Goal: Obtain resource: Download file/media

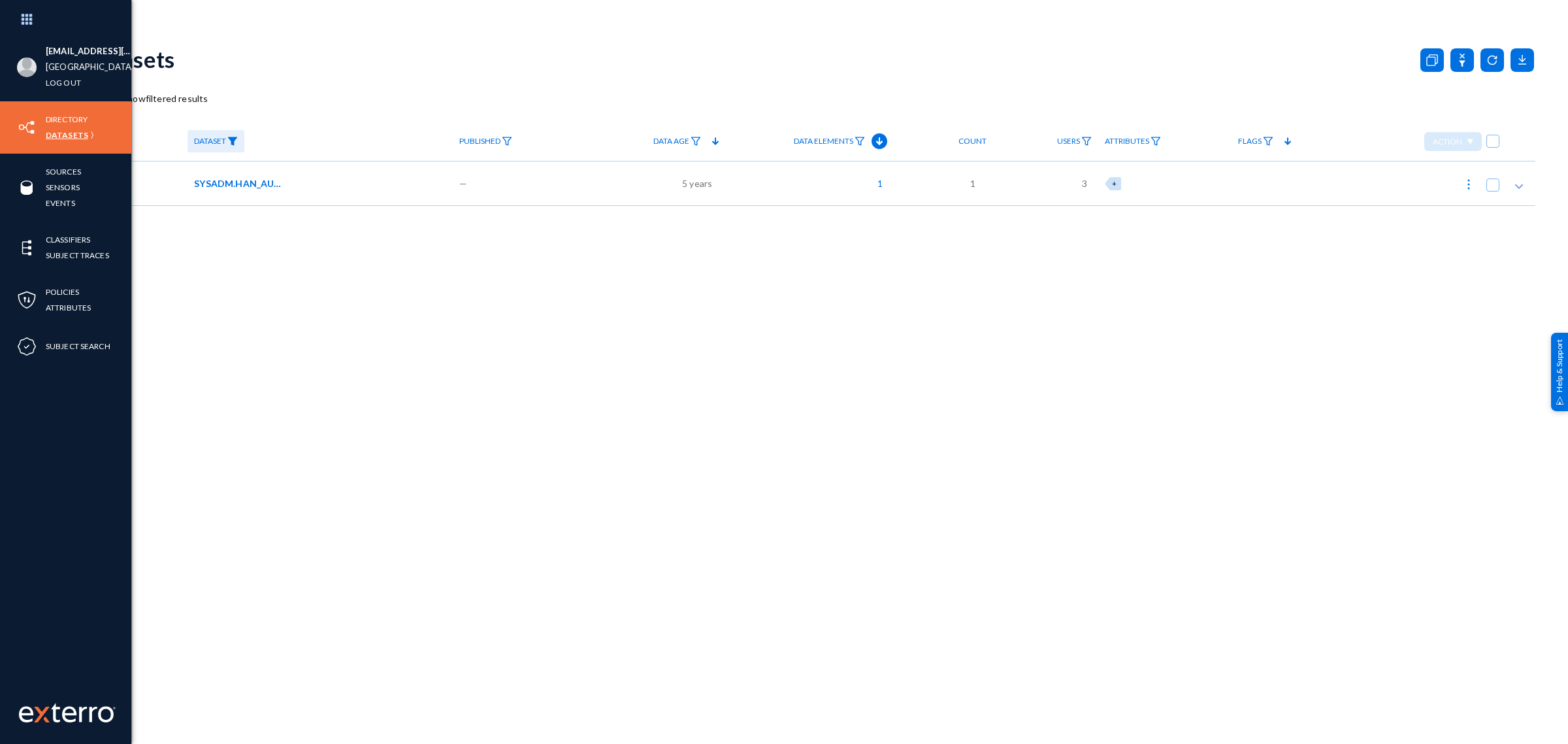
click at [59, 136] on link "Datasets" at bounding box center [67, 134] width 42 height 15
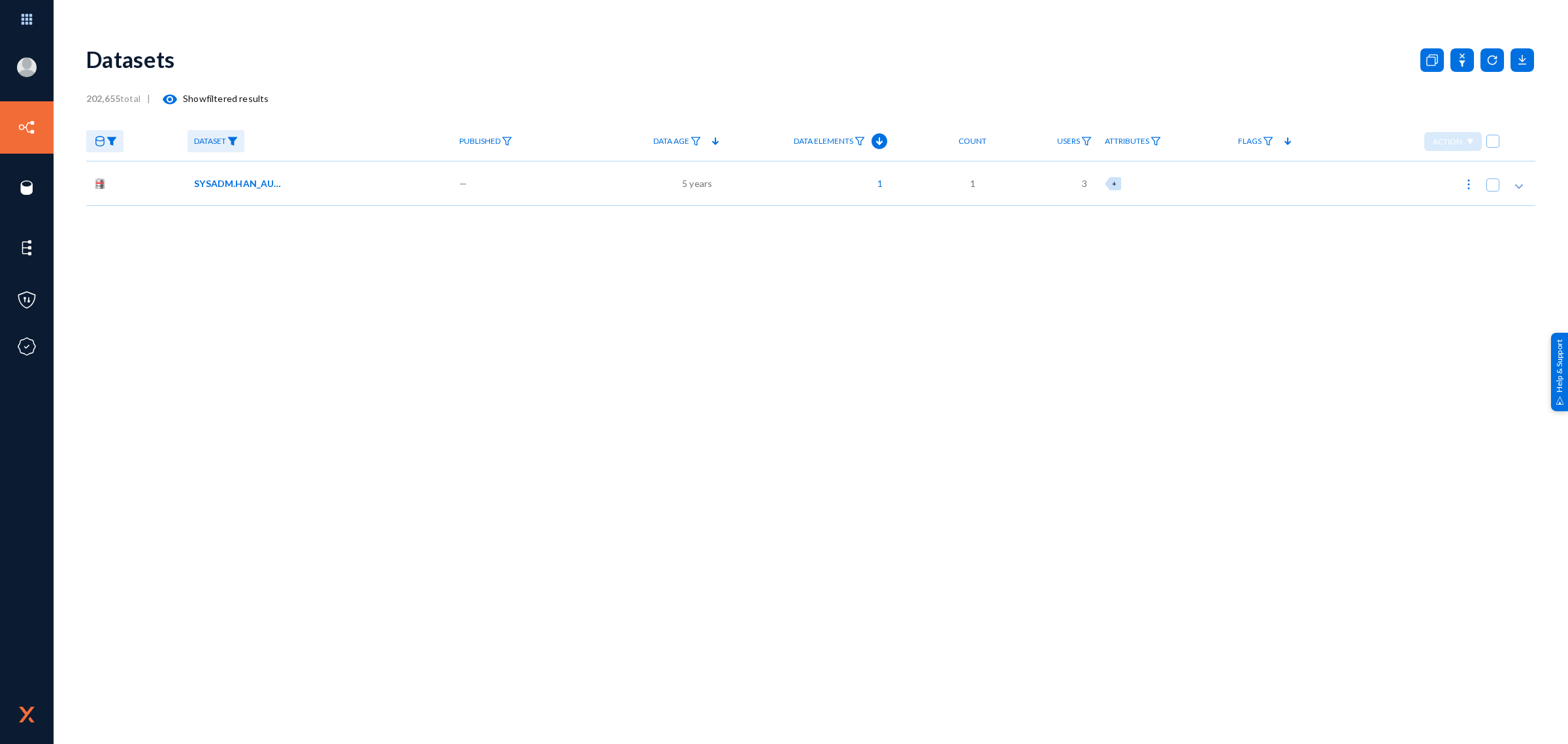
click at [118, 145] on link at bounding box center [105, 142] width 37 height 23
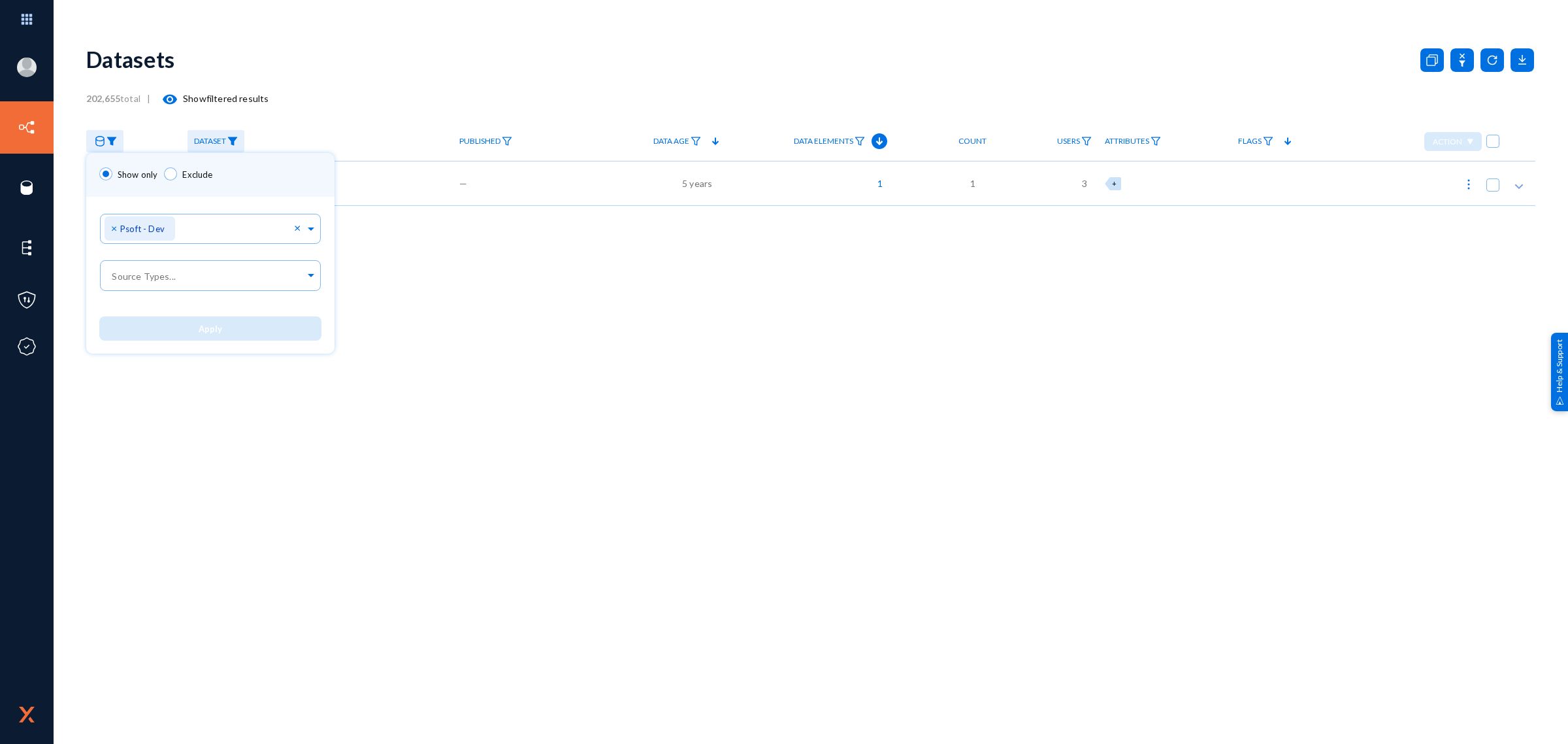
click at [235, 184] on div "Show only Exclude" at bounding box center [210, 175] width 248 height 44
click at [227, 141] on div at bounding box center [784, 372] width 1568 height 744
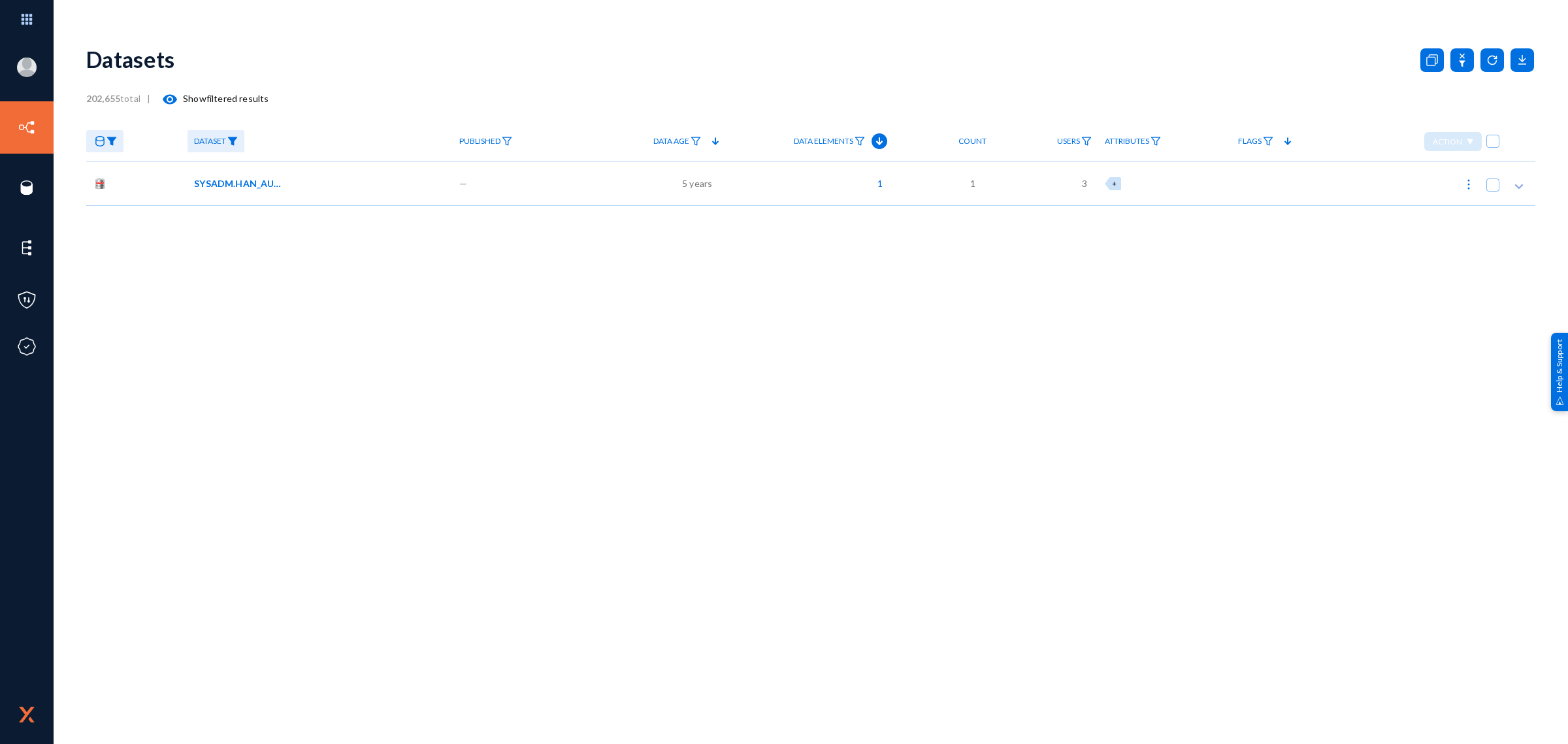
click at [229, 141] on img at bounding box center [232, 141] width 11 height 9
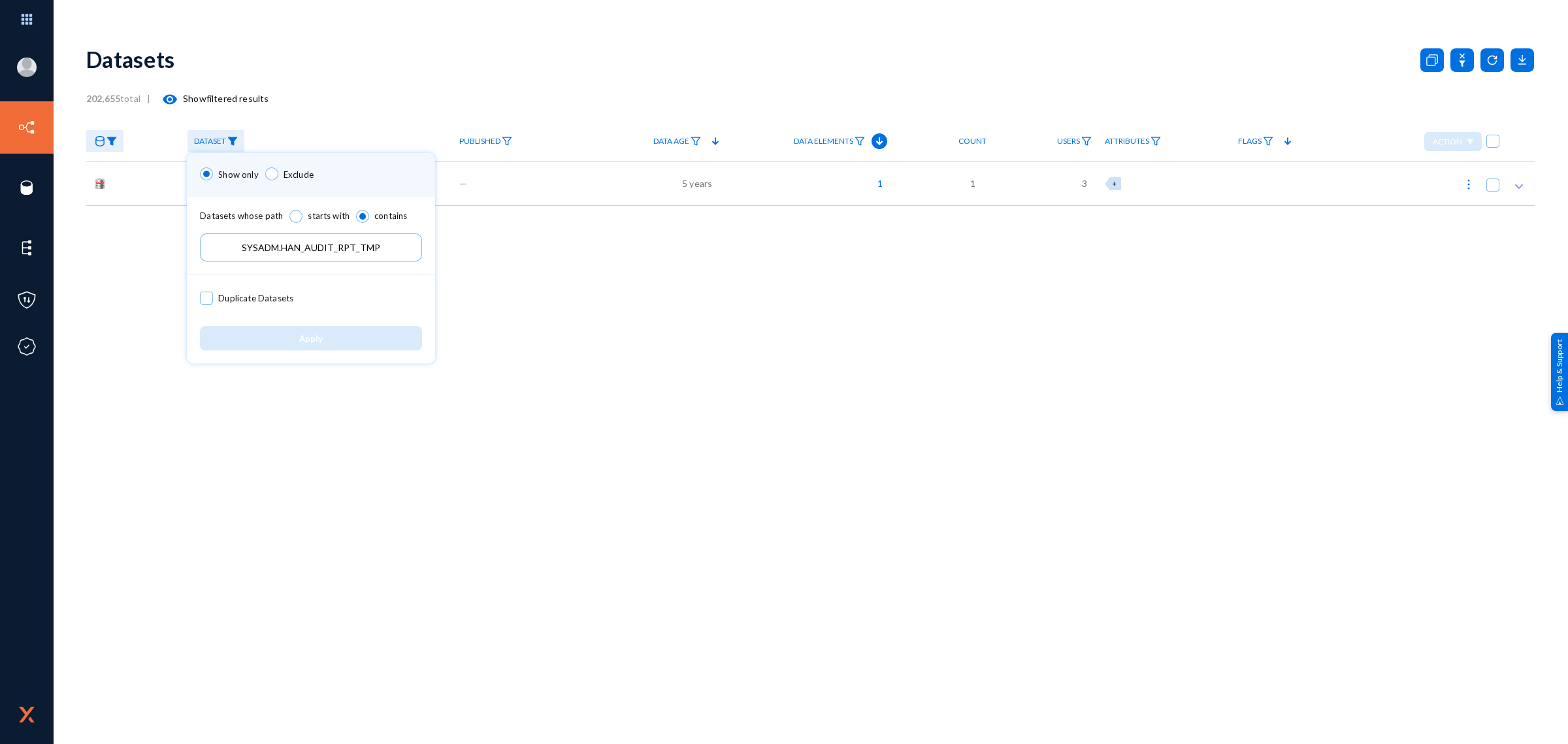
click at [273, 255] on input "SYSADM.HAN_AUDIT_RPT_TMP" at bounding box center [311, 247] width 222 height 28
click at [299, 336] on span "Apply" at bounding box center [310, 338] width 24 height 11
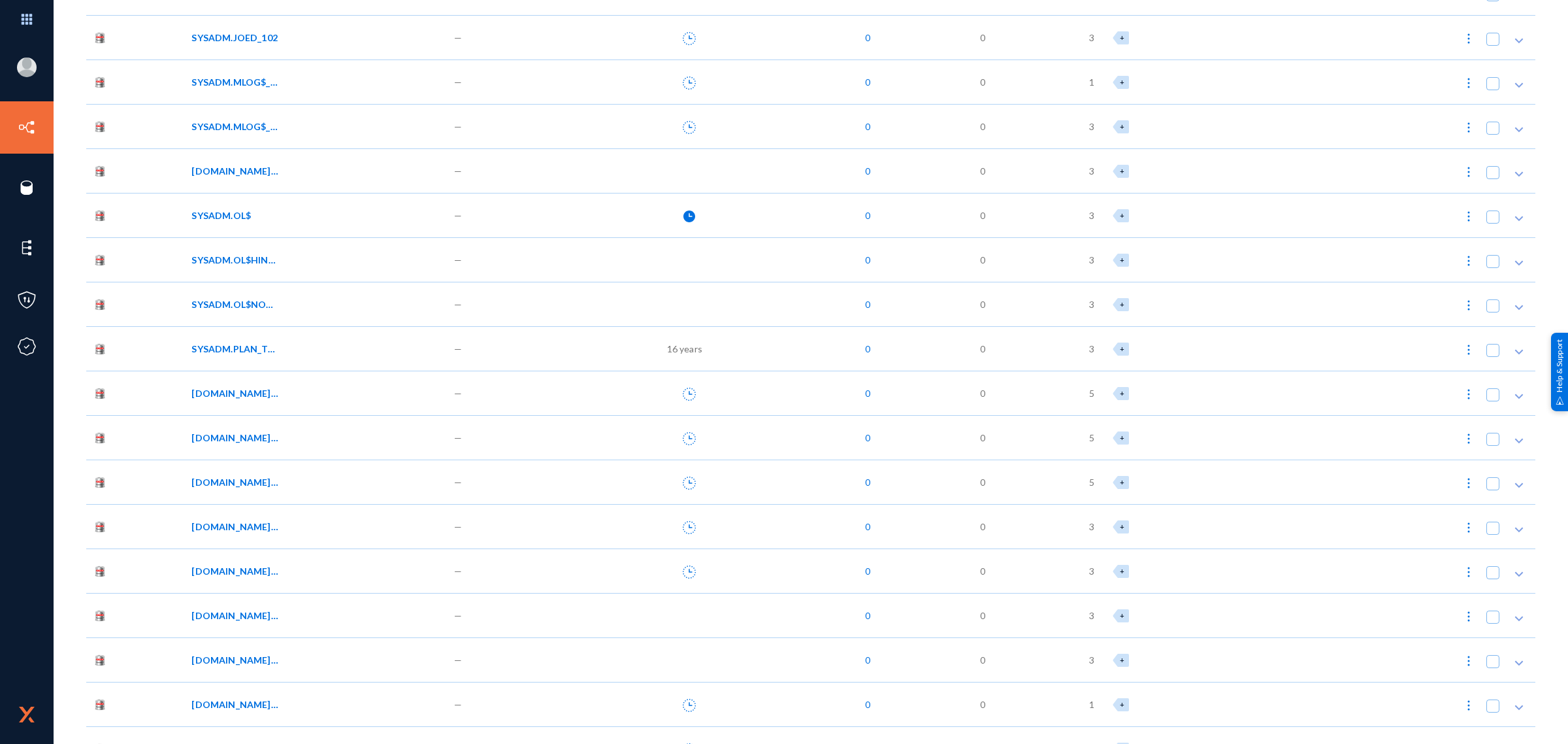
scroll to position [9453, 0]
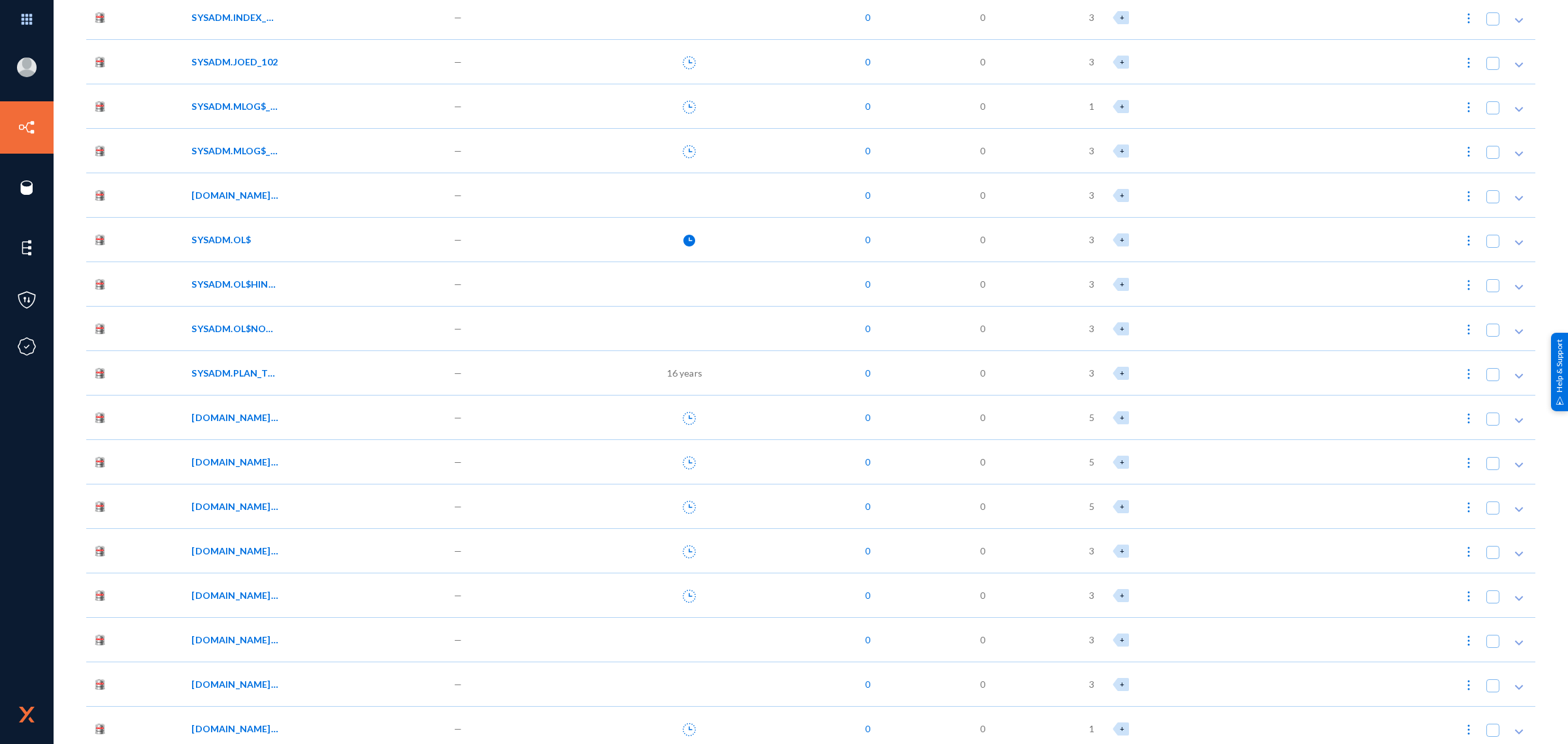
click at [330, 225] on div "SYSADM.OL$" at bounding box center [316, 239] width 262 height 44
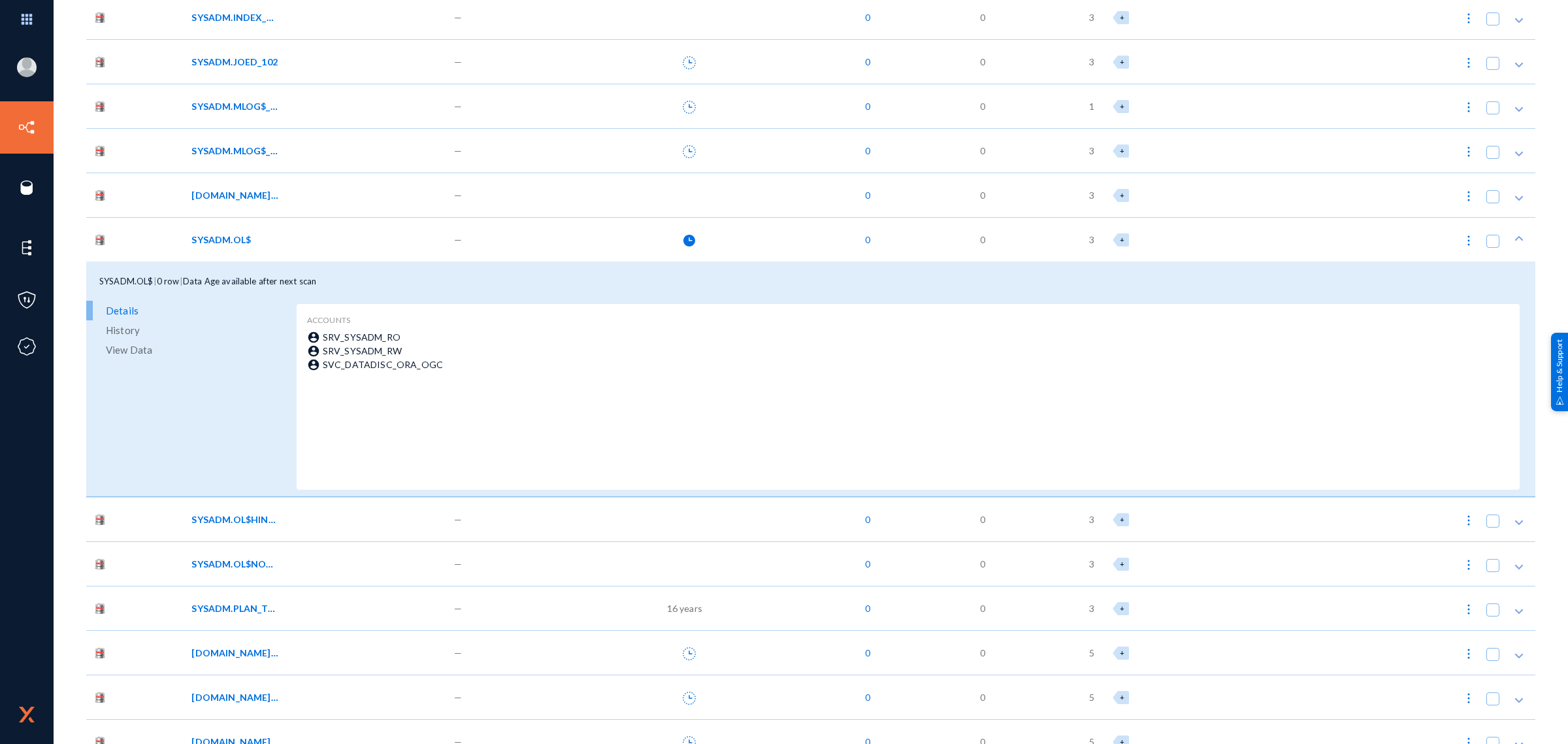
click at [614, 245] on div at bounding box center [644, 239] width 138 height 44
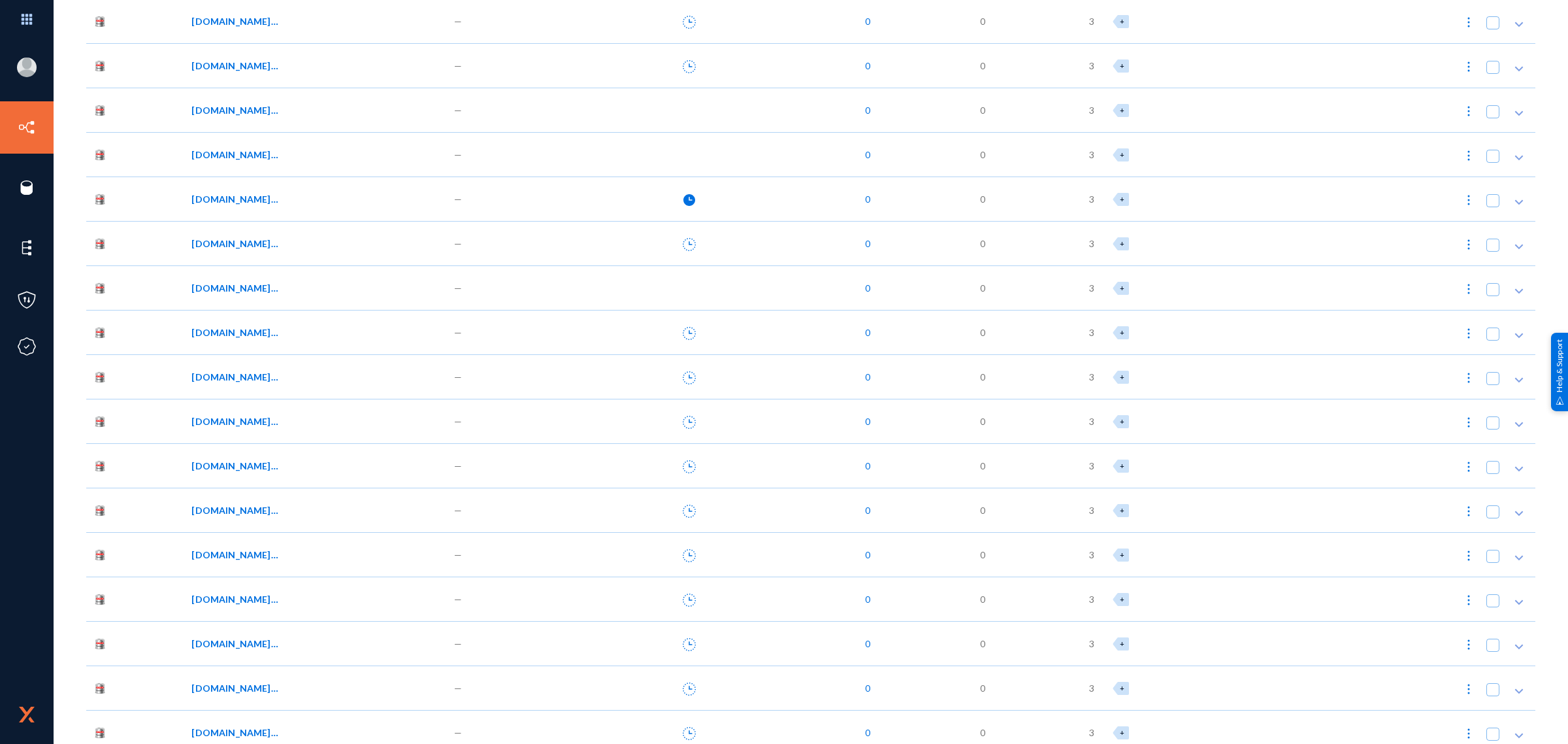
scroll to position [19177, 0]
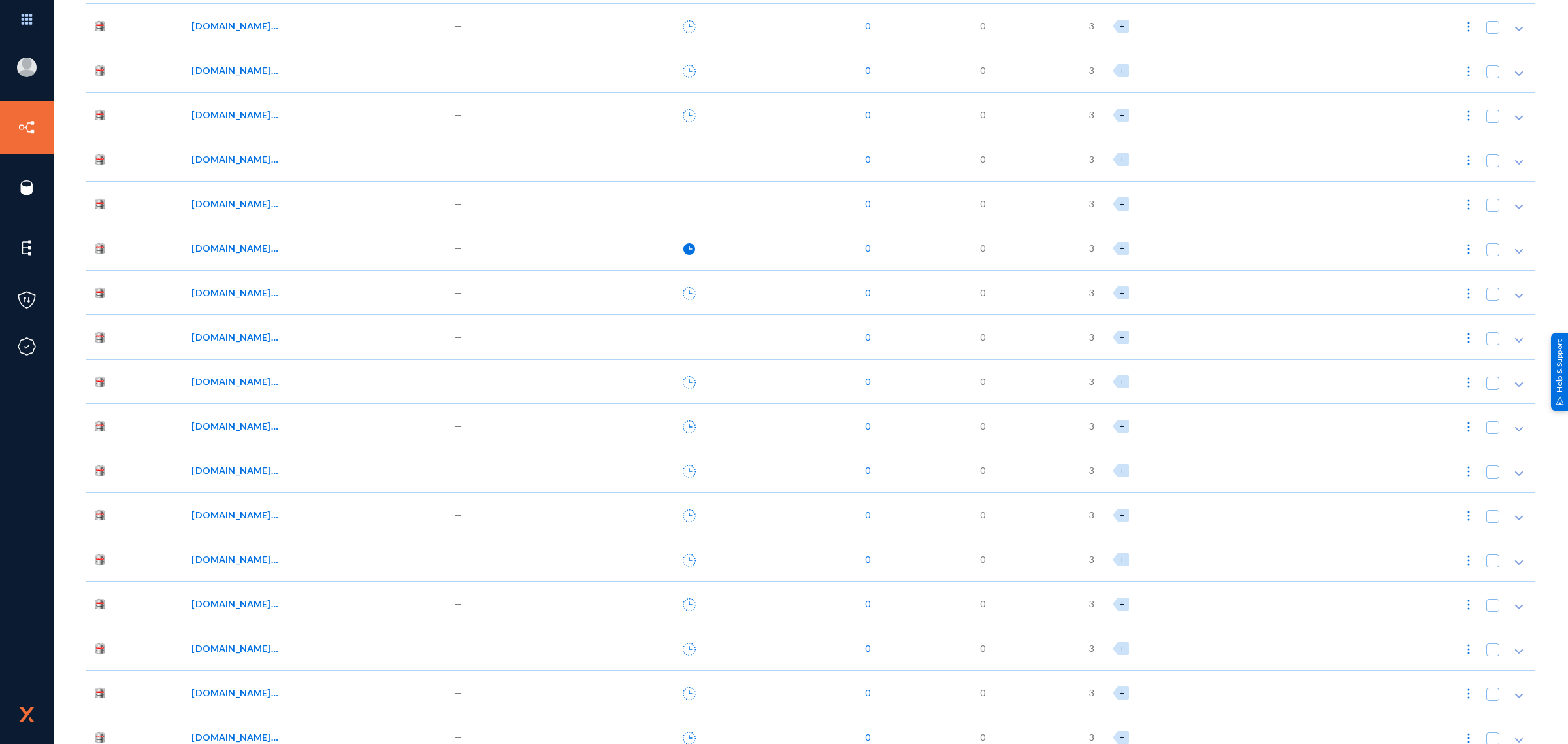
click at [520, 249] on div "—" at bounding box center [511, 248] width 127 height 44
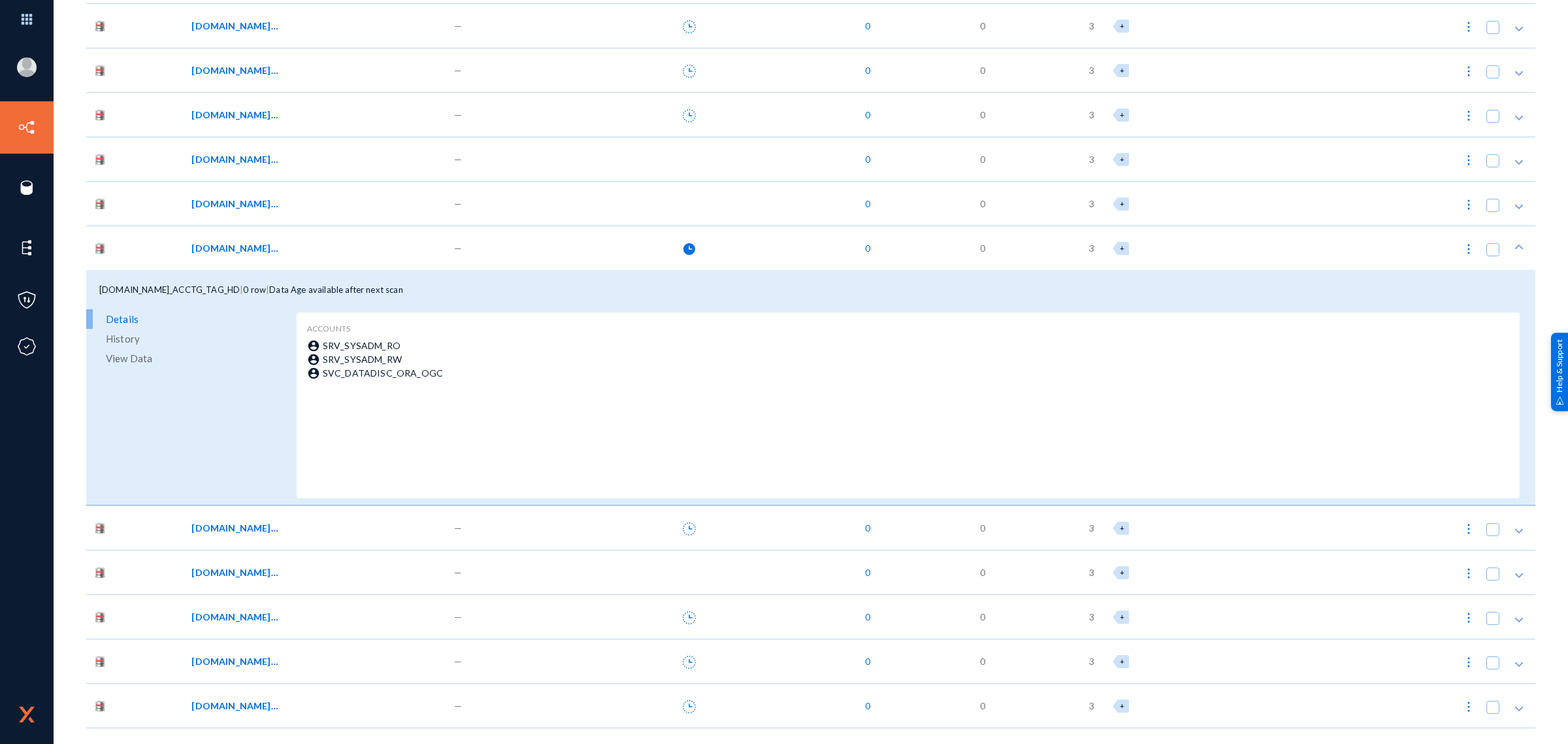
click at [504, 245] on div "—" at bounding box center [511, 248] width 127 height 44
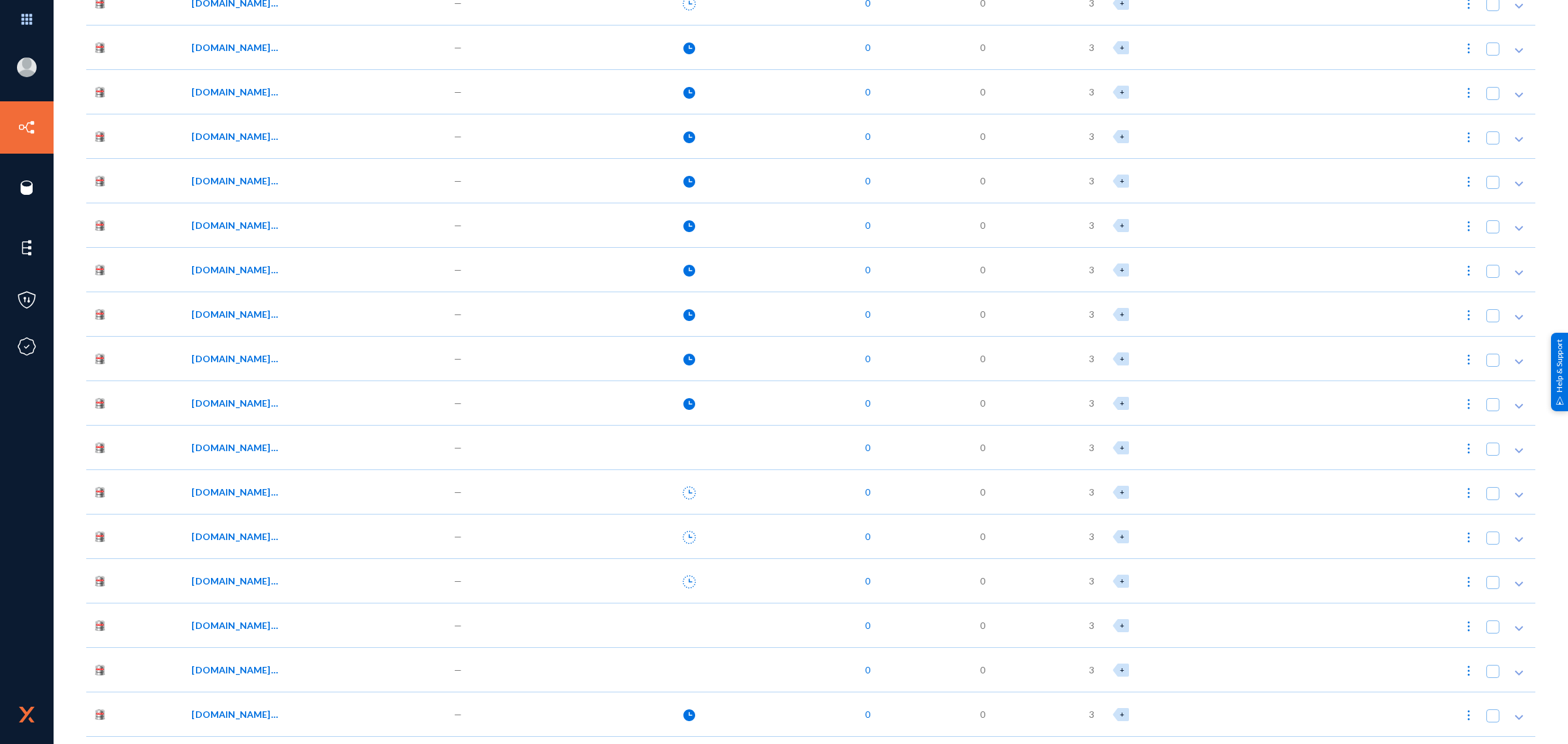
scroll to position [18687, 0]
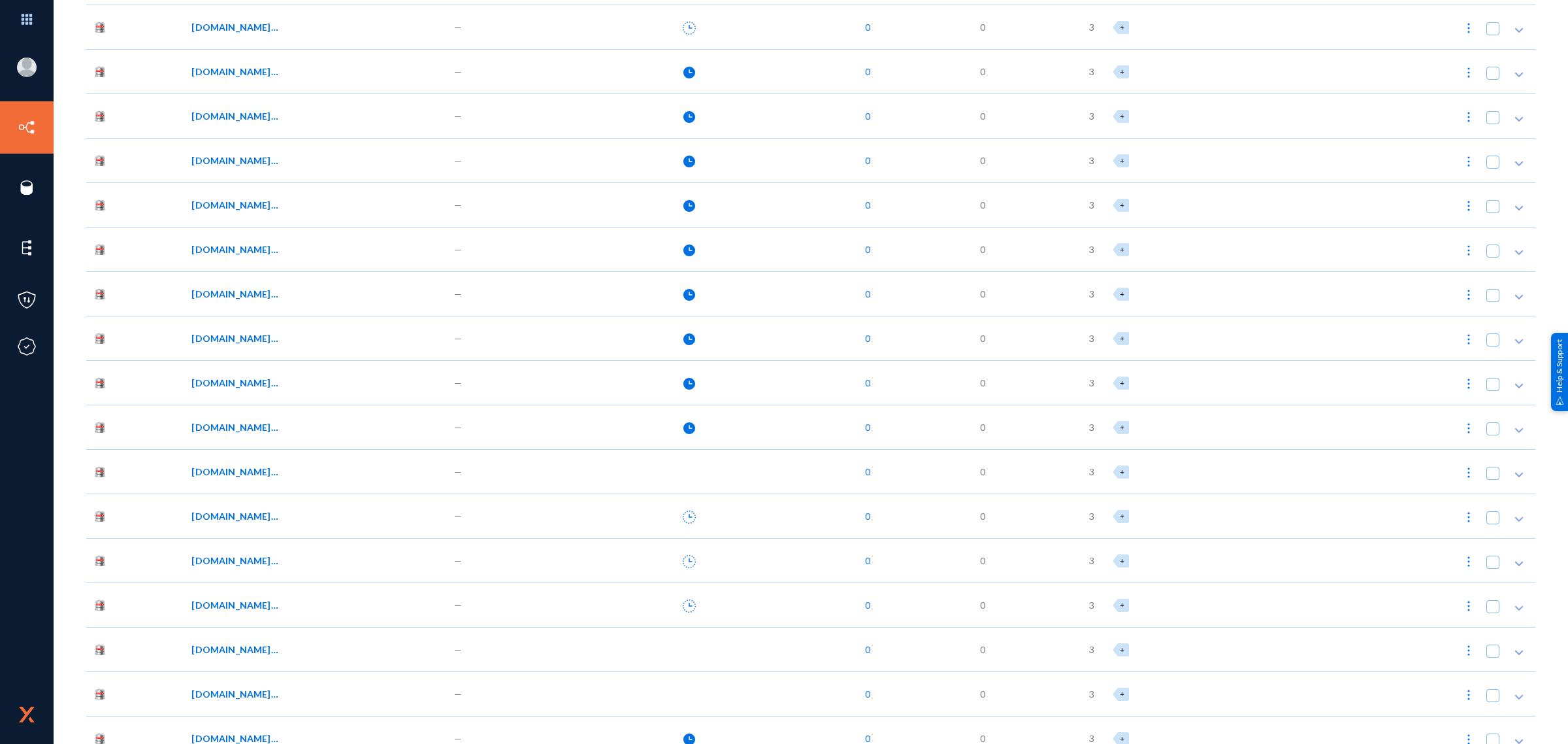
click at [498, 150] on div "—" at bounding box center [511, 160] width 127 height 44
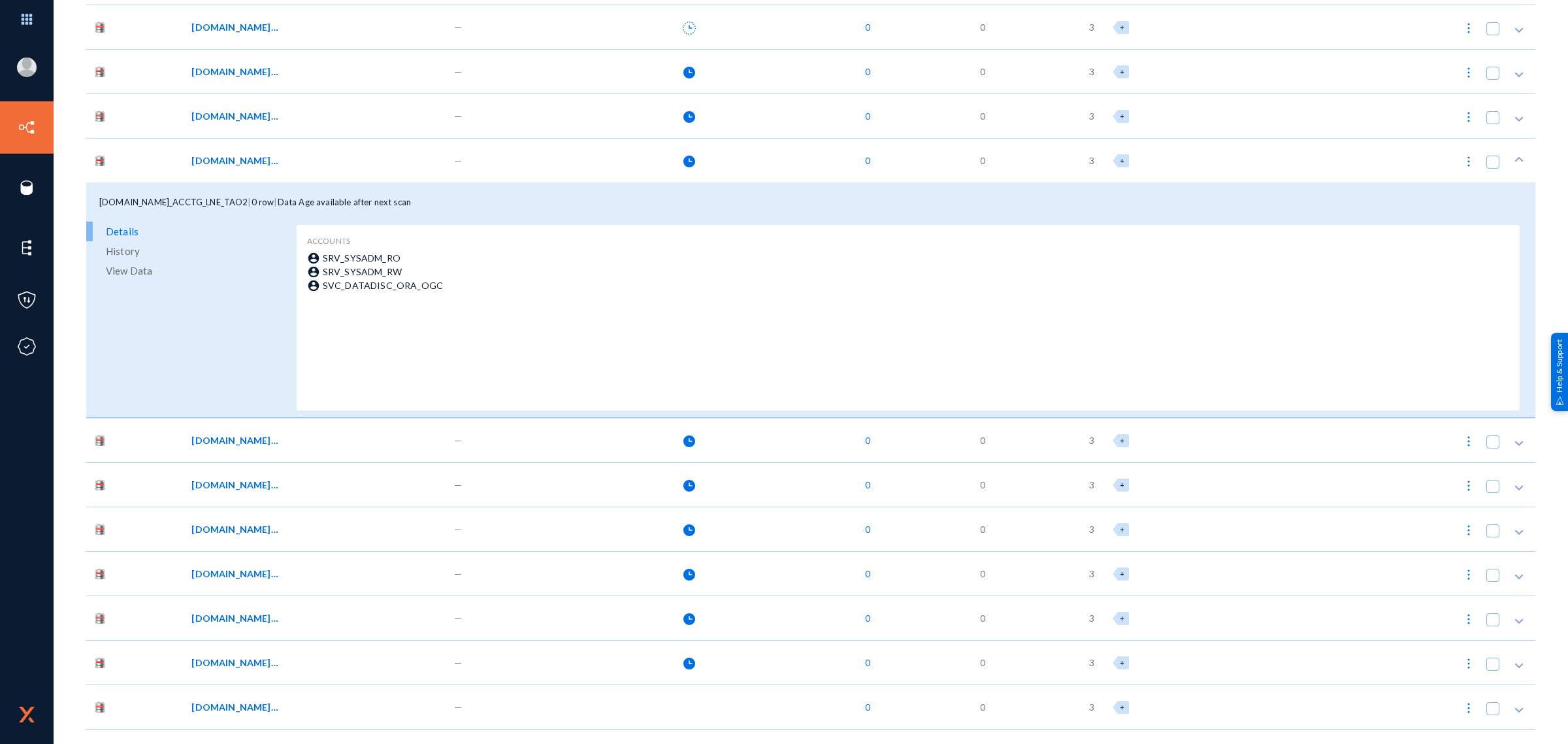
click at [494, 155] on div "—" at bounding box center [511, 160] width 127 height 44
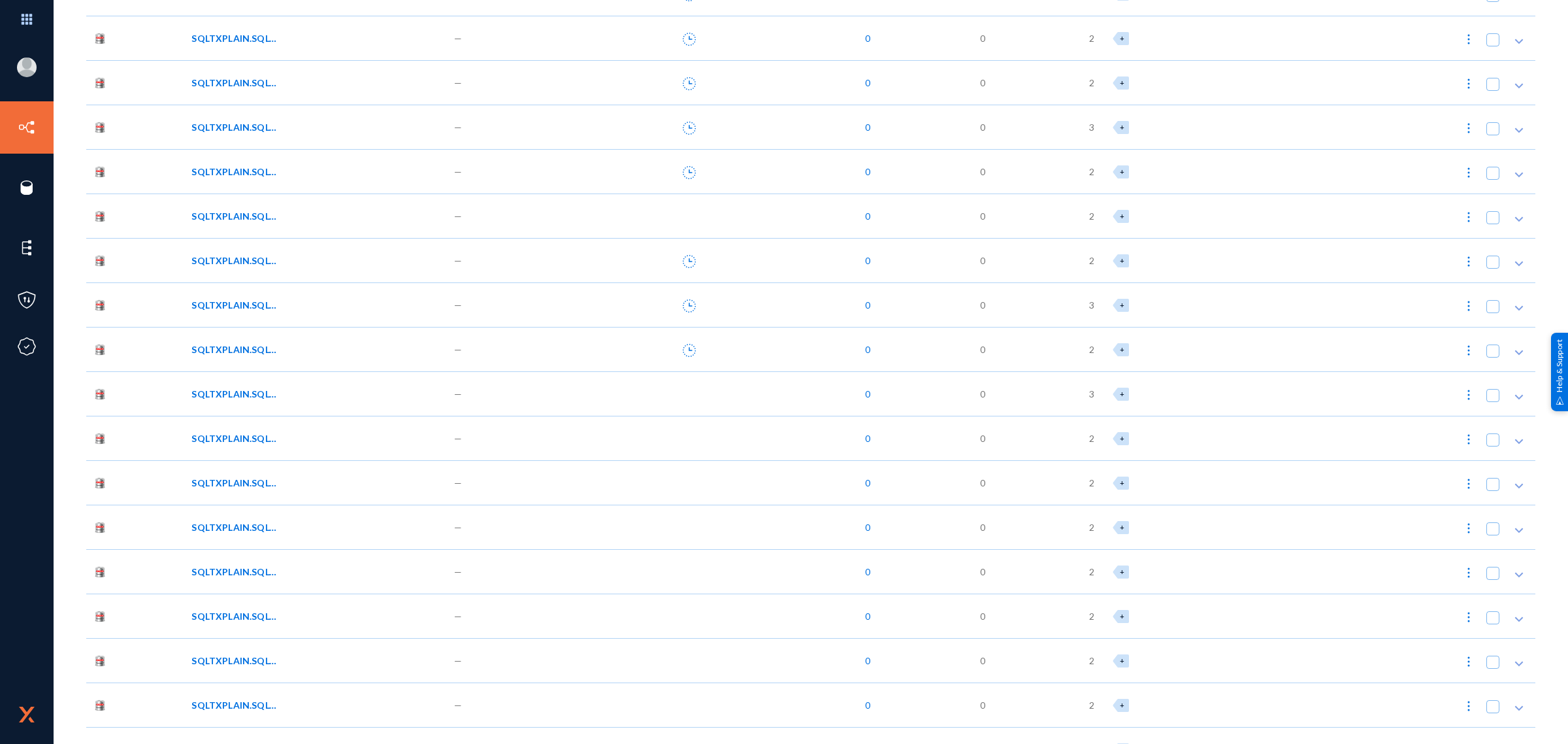
scroll to position [0, 0]
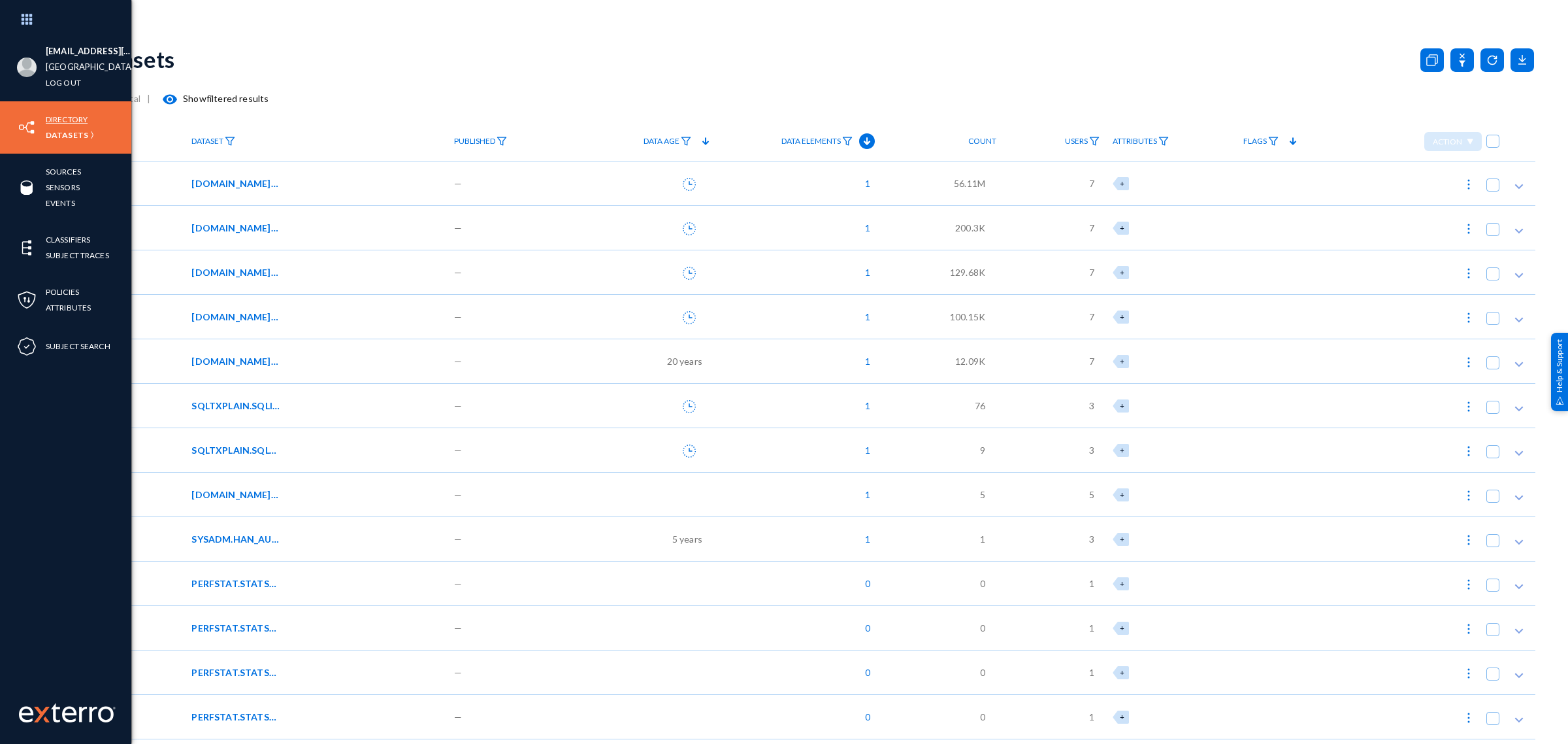
click at [57, 115] on link "Directory" at bounding box center [67, 119] width 41 height 15
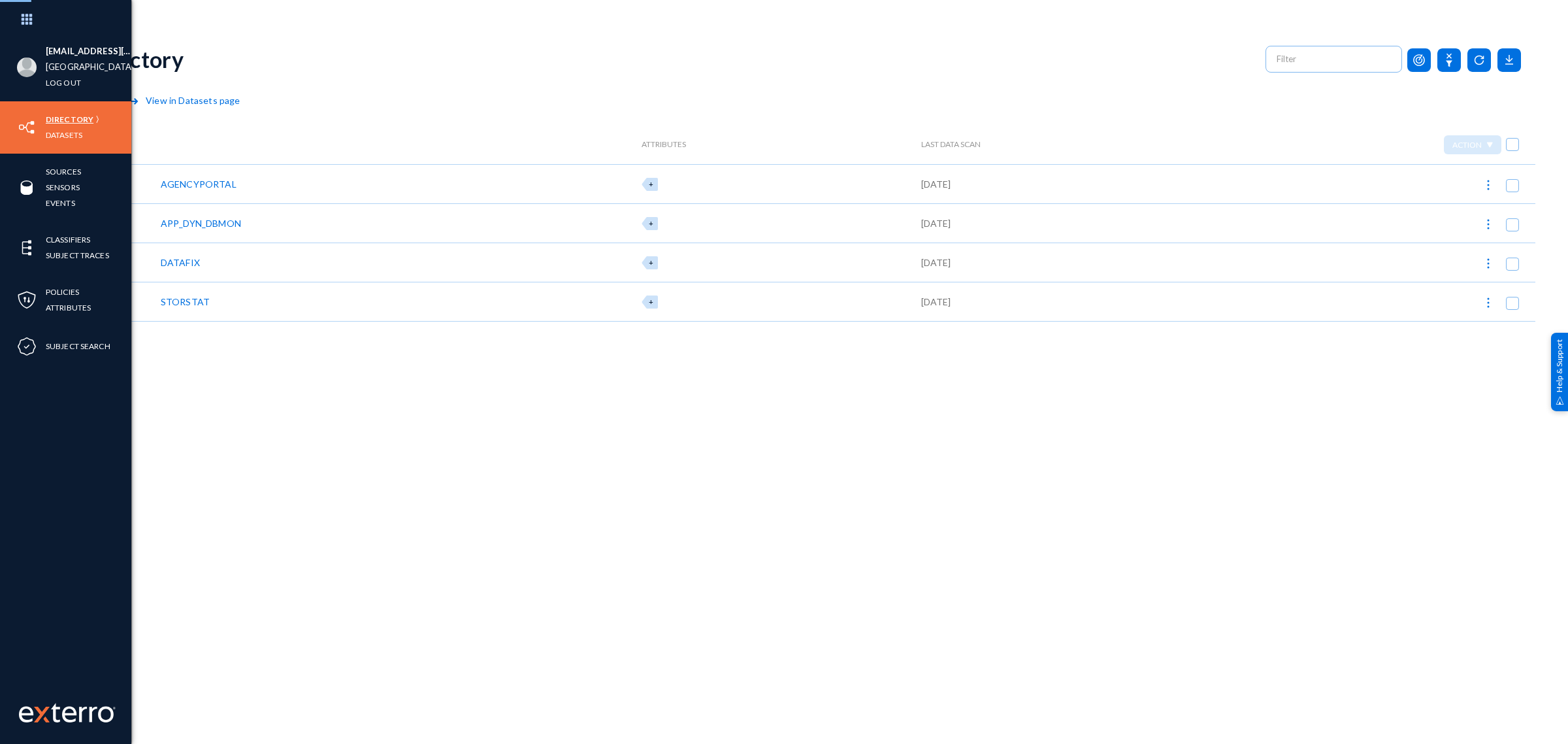
checkbox input "false"
click at [117, 102] on span "Sources" at bounding box center [107, 99] width 34 height 11
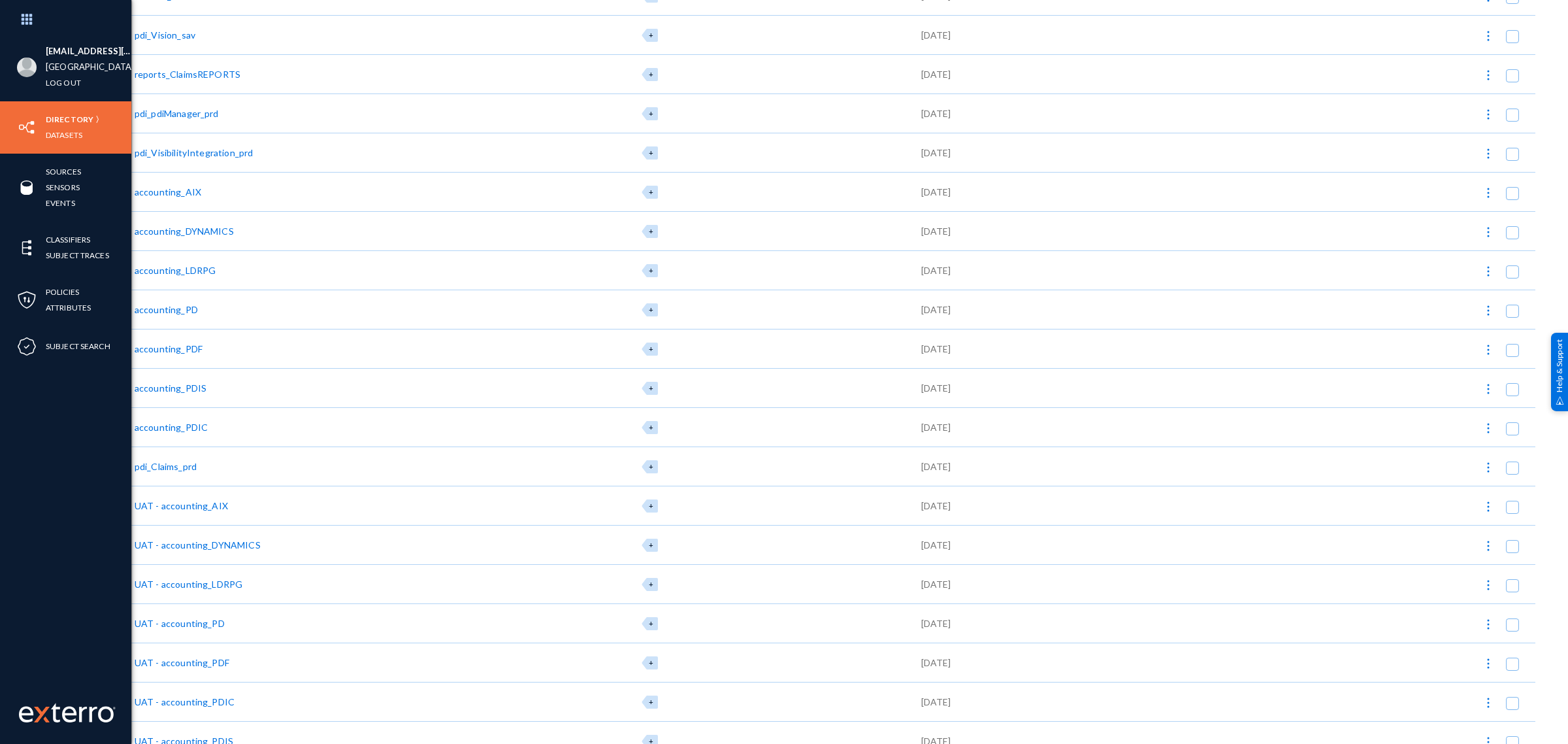
scroll to position [1616, 0]
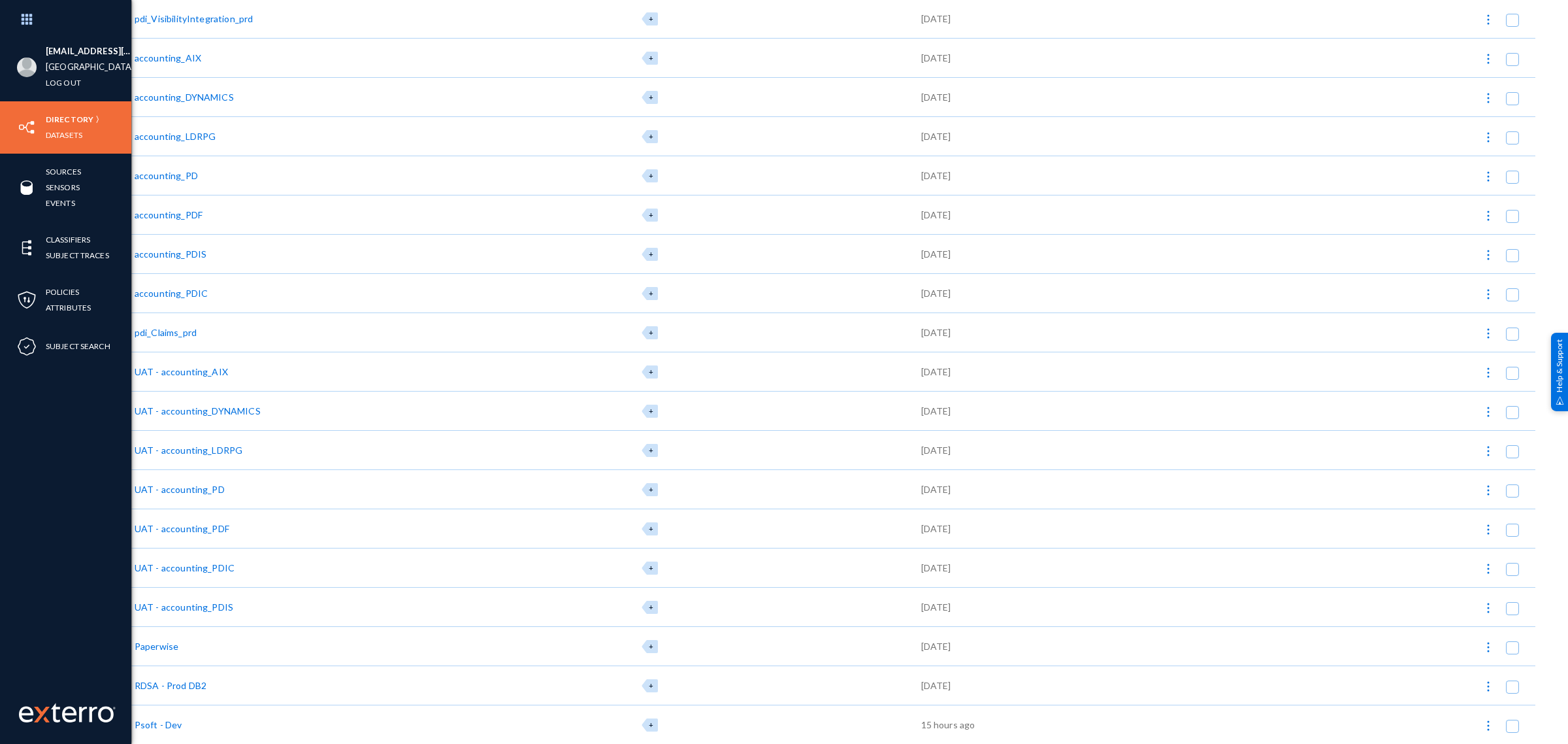
click at [152, 723] on div "Psoft - Dev" at bounding box center [158, 724] width 48 height 14
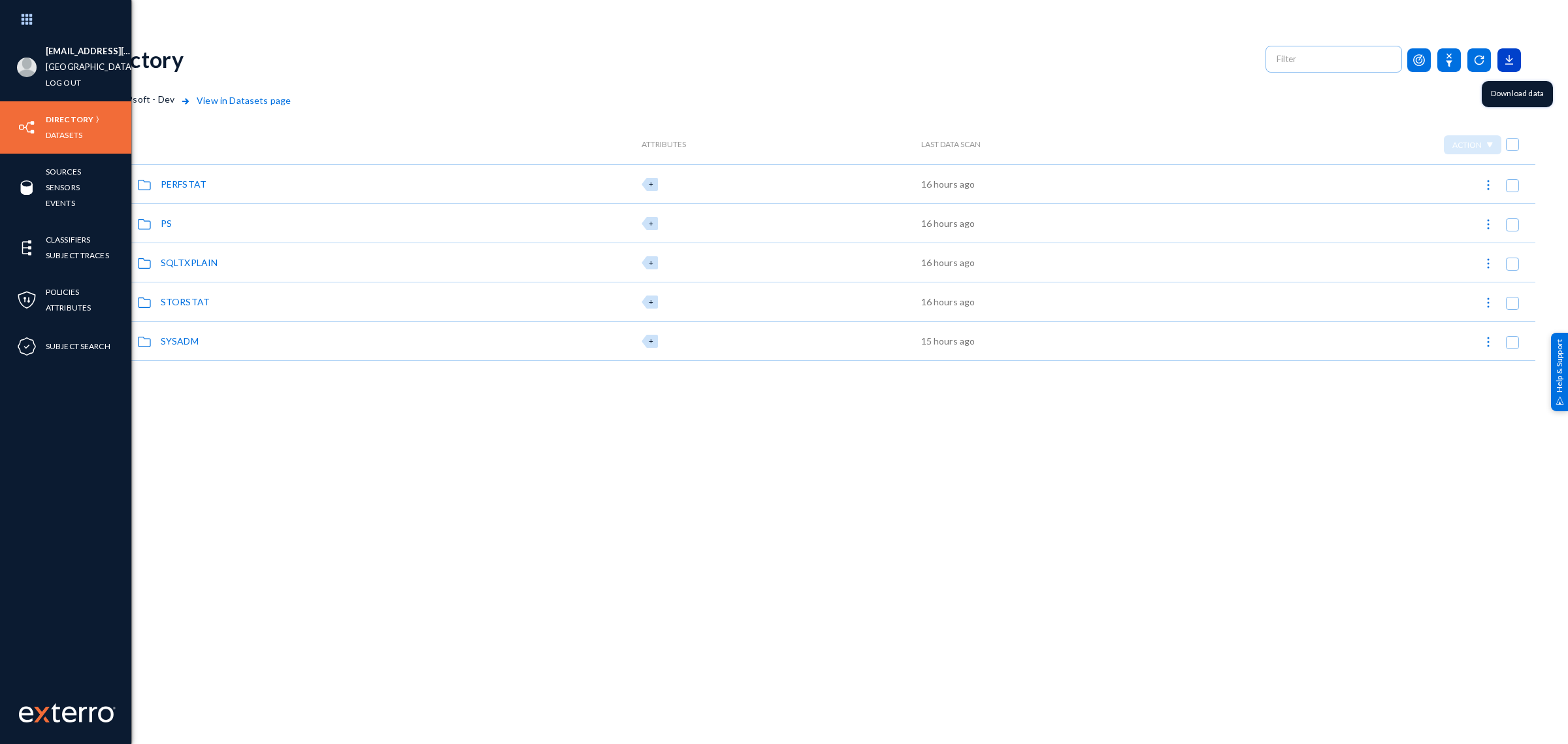
click at [1506, 69] on icon at bounding box center [1509, 60] width 24 height 24
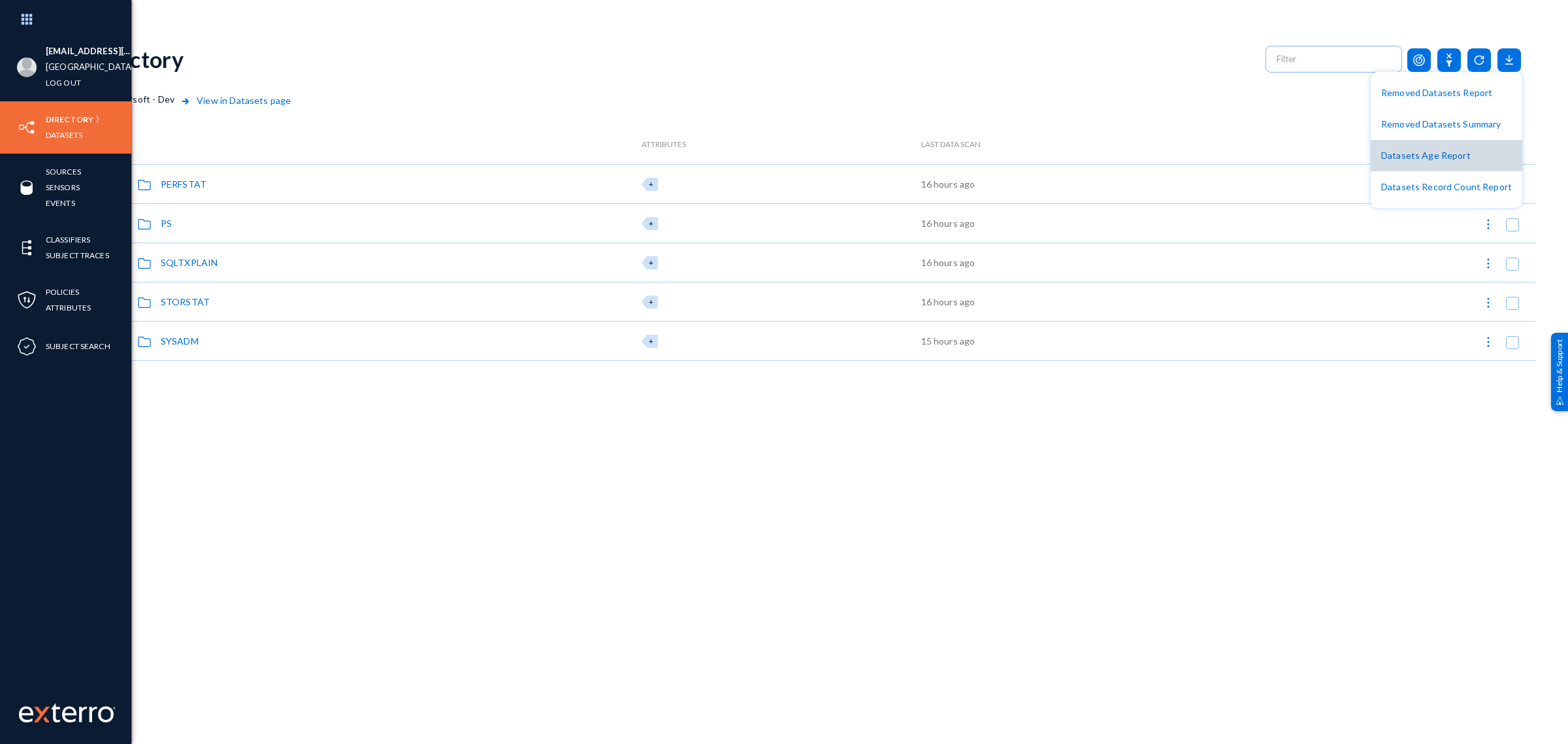
click at [1471, 152] on button "Datasets Age Report" at bounding box center [1446, 155] width 152 height 31
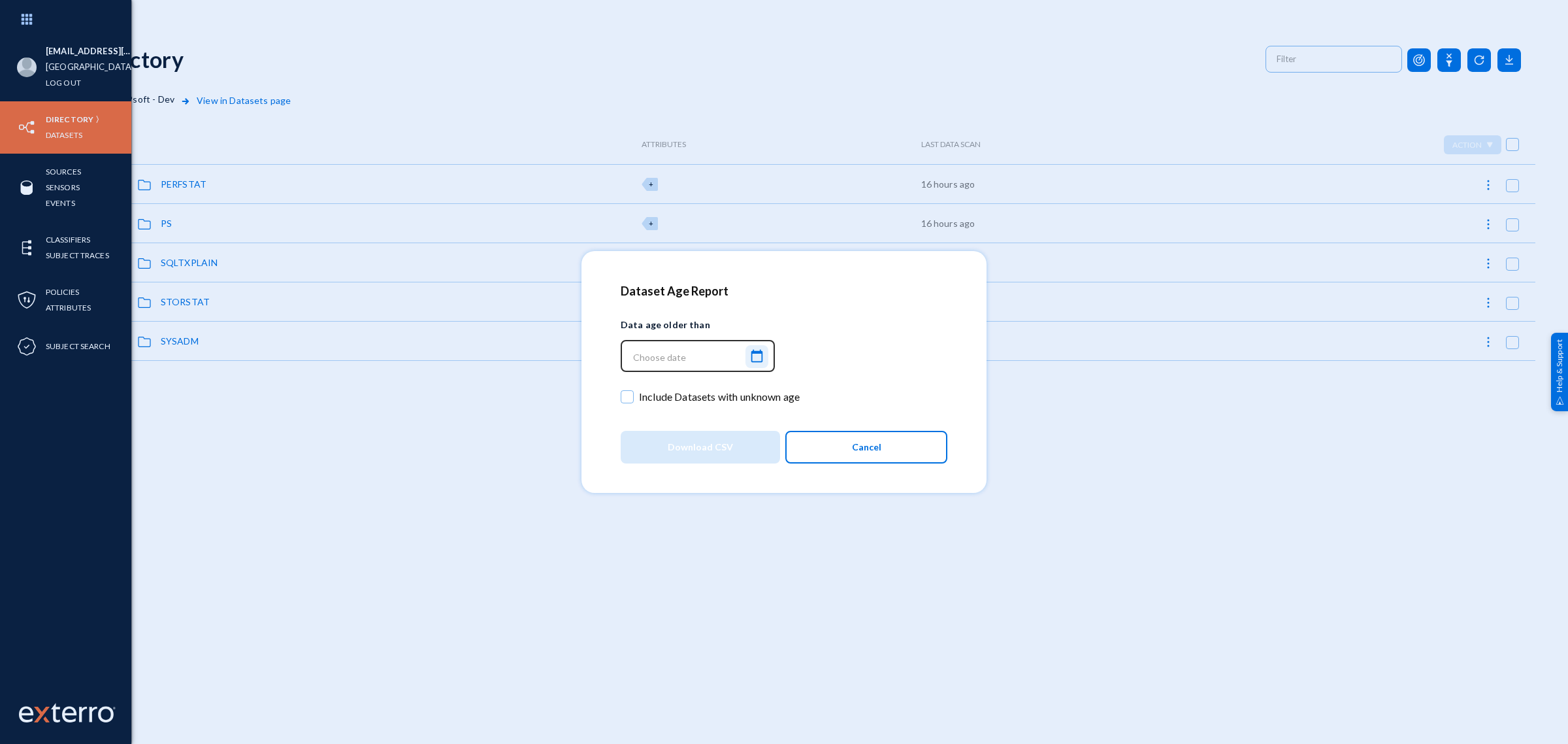
click at [763, 351] on mat-icon "calendar_today" at bounding box center [757, 356] width 16 height 18
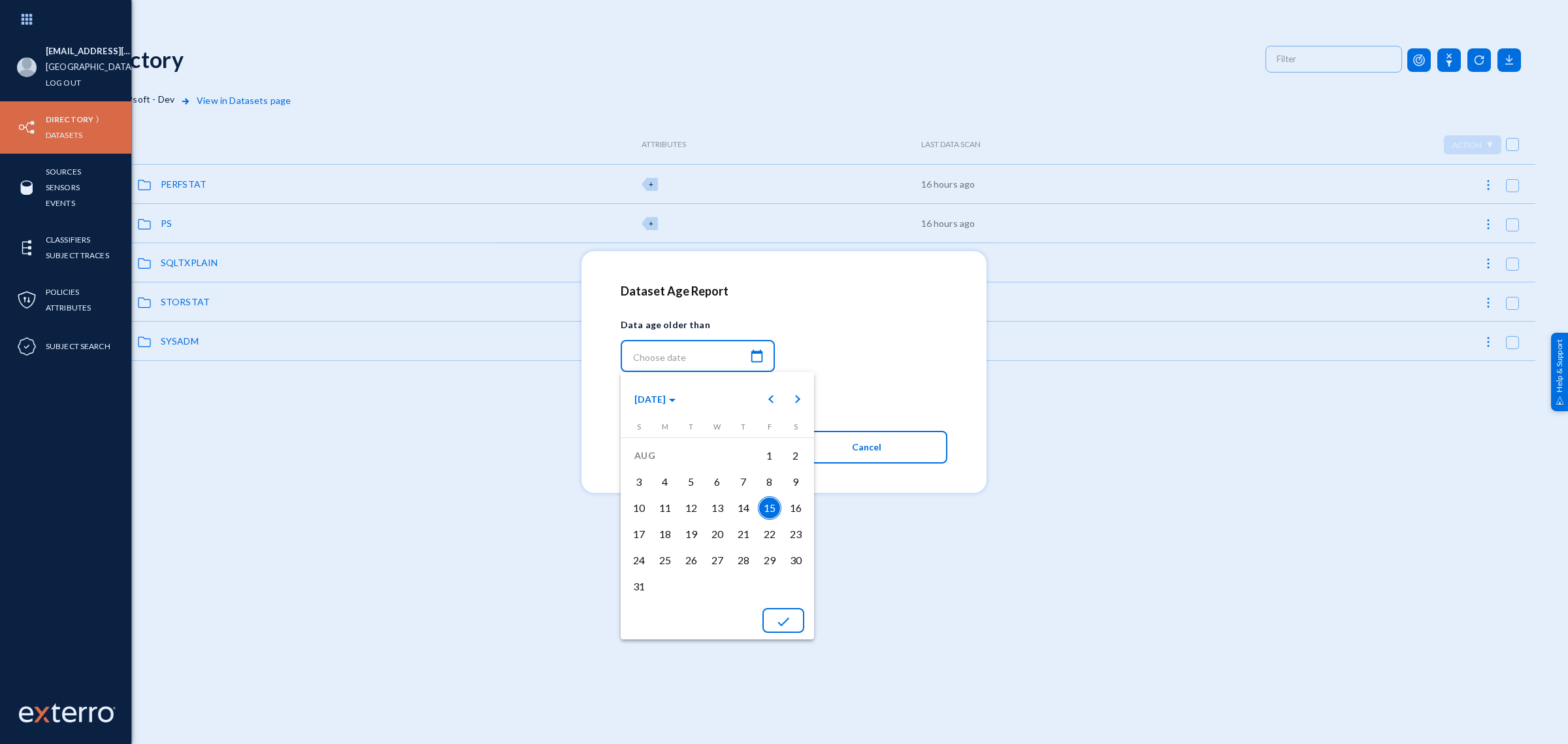
click at [783, 620] on mat-icon "done" at bounding box center [783, 622] width 16 height 16
type input "[DATE] 09:27:12"
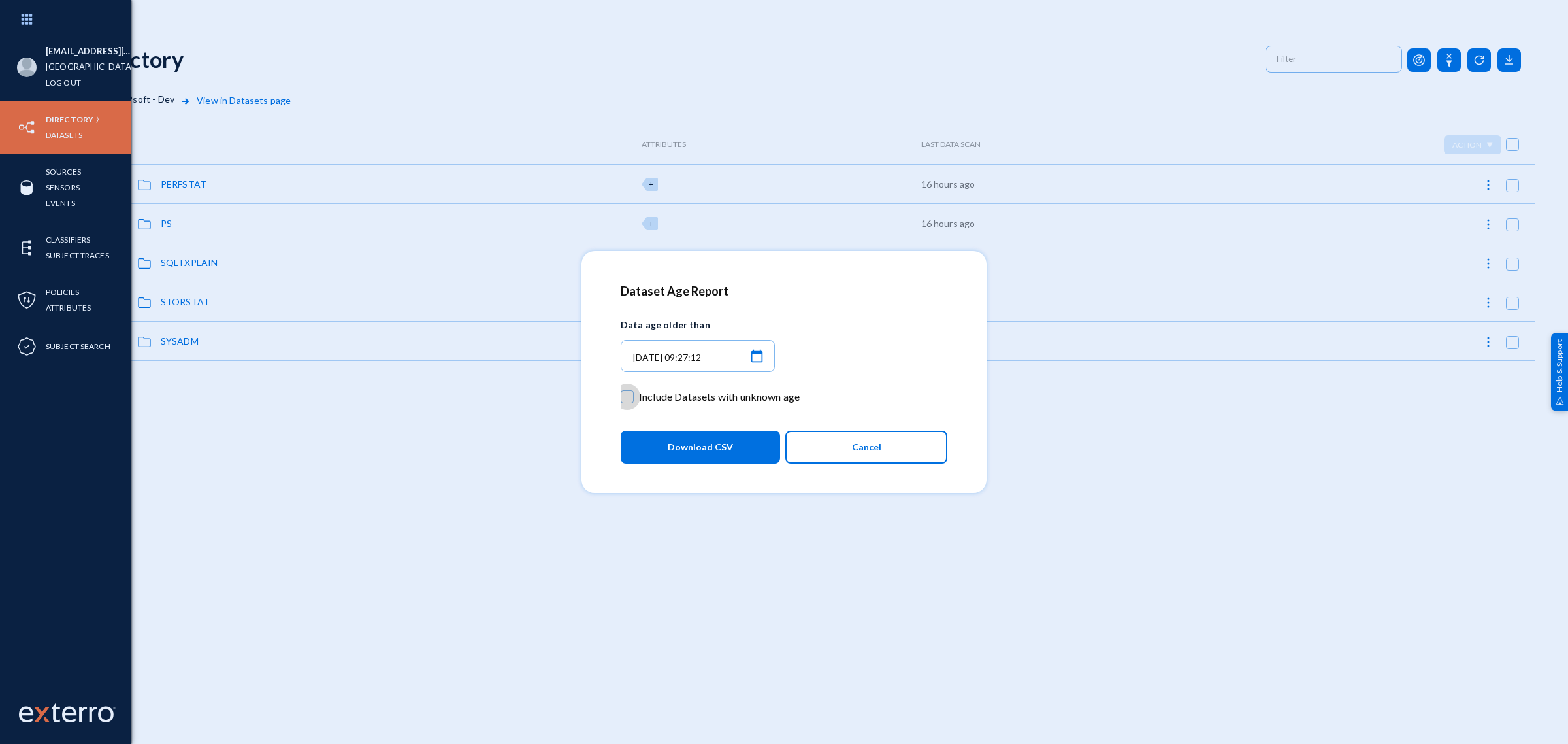
click at [683, 393] on span "Include Datasets with unknown age" at bounding box center [719, 396] width 161 height 19
click at [628, 403] on input "Include Datasets with unknown age" at bounding box center [627, 403] width 1 height 1
checkbox input "true"
click at [678, 431] on button "Download CSV" at bounding box center [700, 447] width 160 height 33
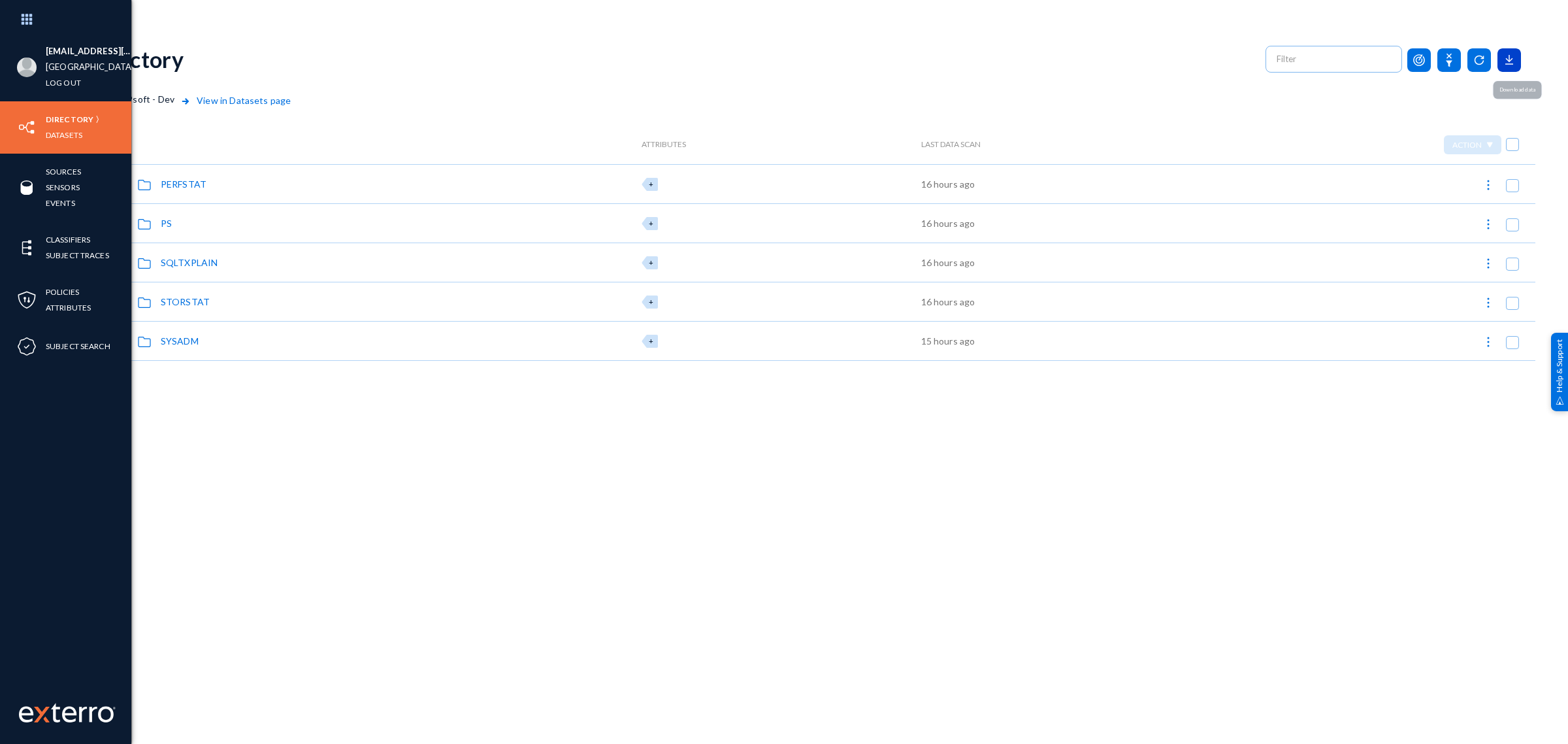
click at [1505, 65] on icon at bounding box center [1509, 60] width 24 height 24
click at [1467, 182] on button "Datasets Record Count Report" at bounding box center [1446, 187] width 152 height 31
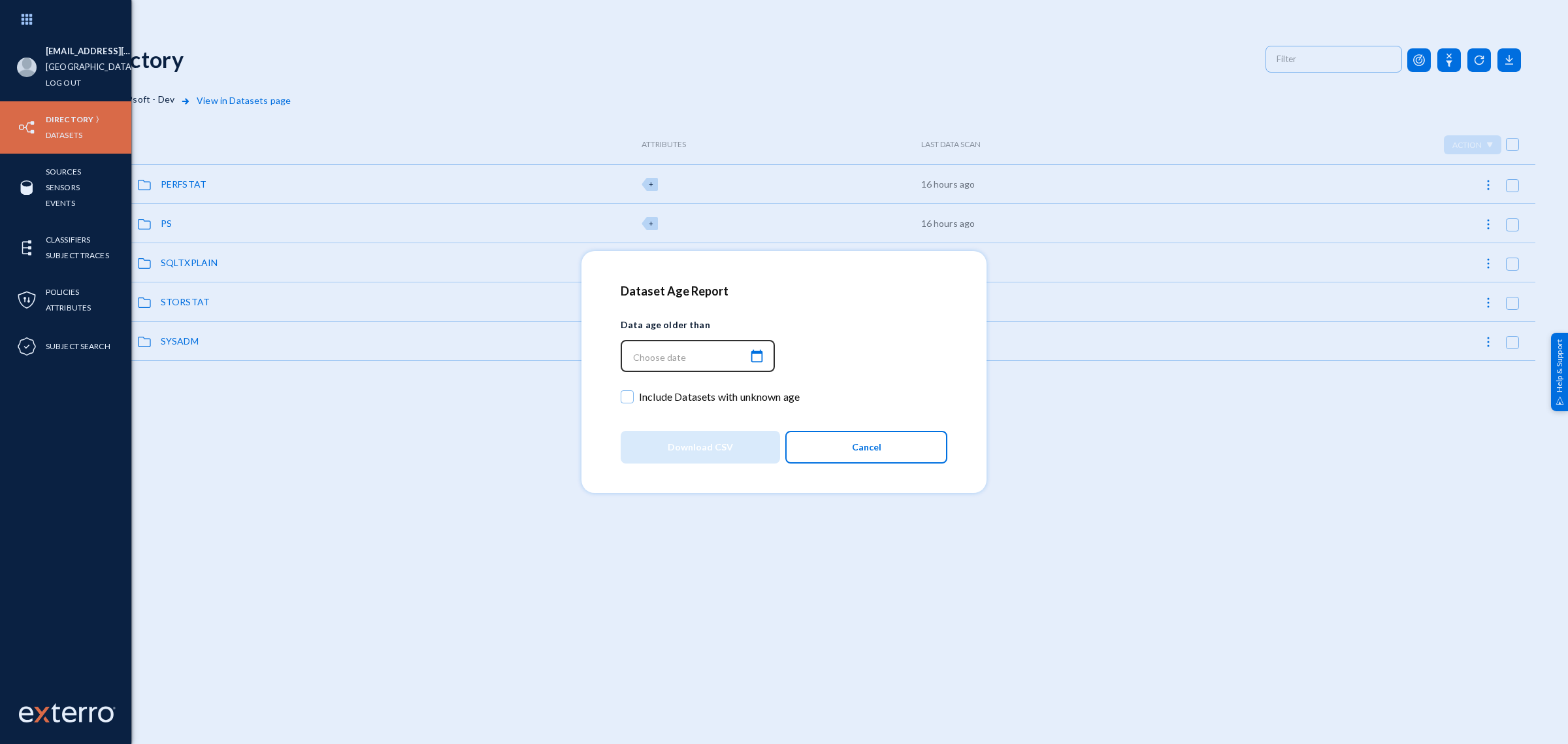
click at [758, 353] on mat-icon "calendar_today" at bounding box center [757, 356] width 16 height 18
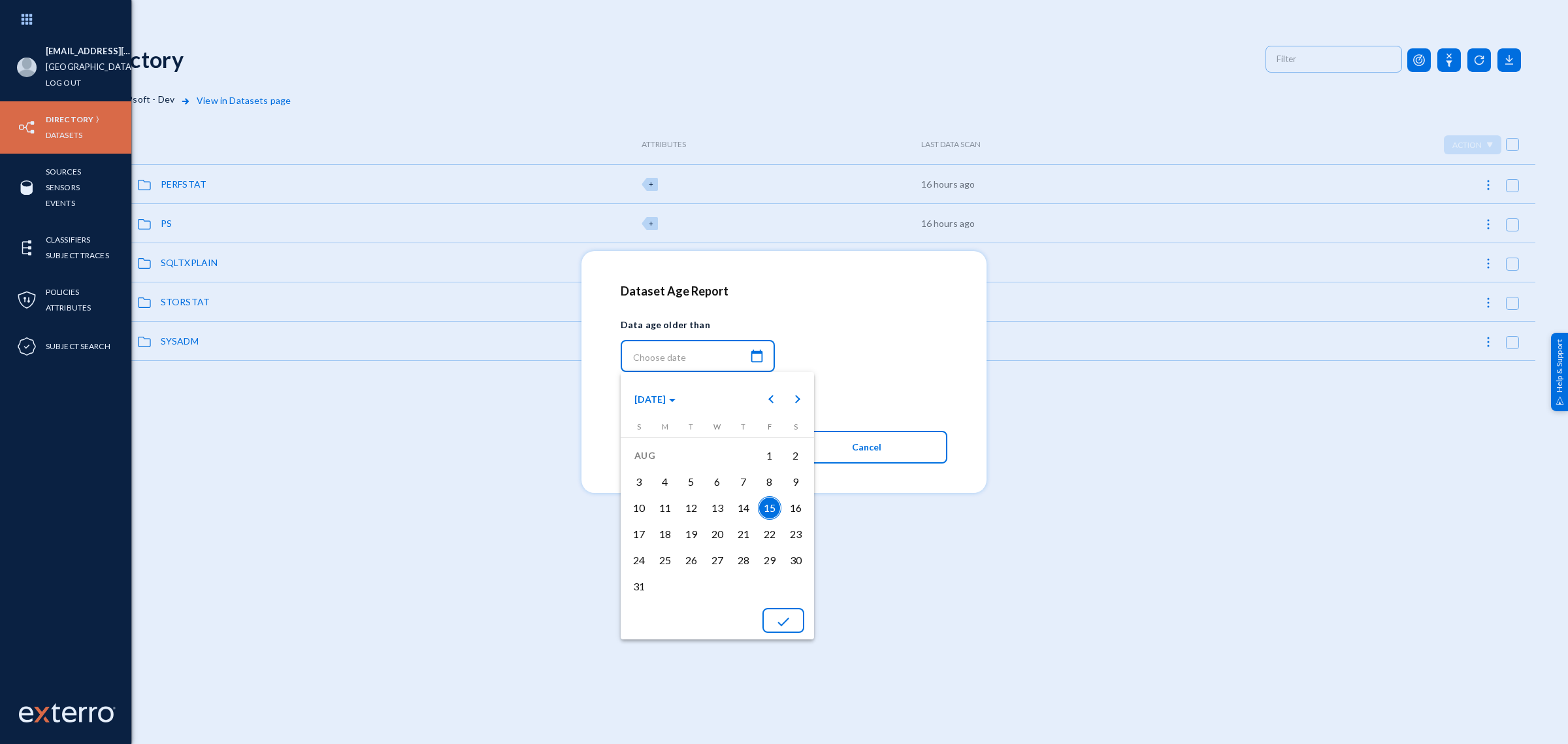
click at [793, 623] on button "done" at bounding box center [783, 620] width 41 height 25
type input "[DATE] 09:38:11"
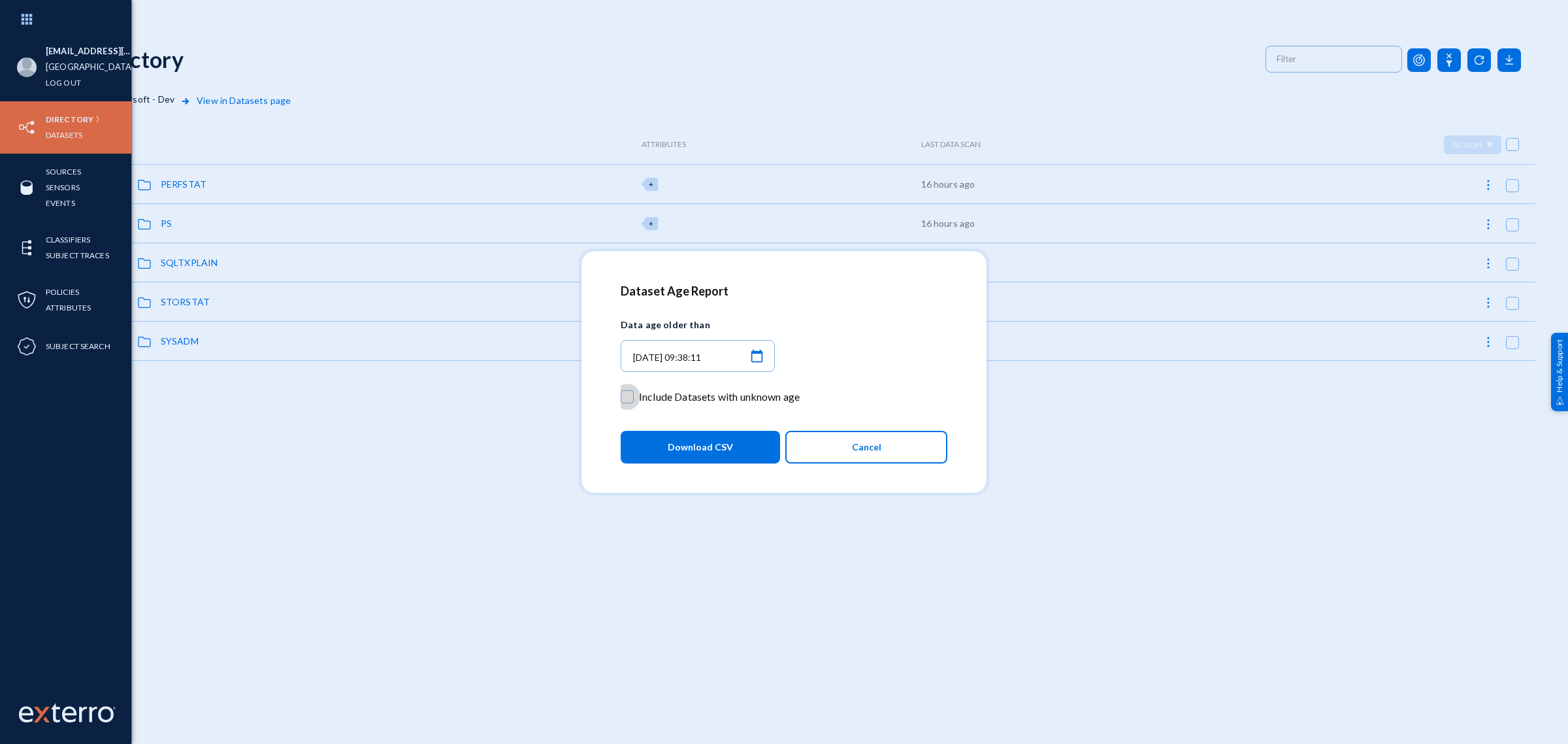
click at [659, 391] on span "Include Datasets with unknown age" at bounding box center [719, 396] width 161 height 19
click at [628, 403] on input "Include Datasets with unknown age" at bounding box center [627, 403] width 1 height 1
checkbox input "true"
click at [667, 443] on button "Download CSV" at bounding box center [700, 447] width 160 height 33
